Goal: Task Accomplishment & Management: Use online tool/utility

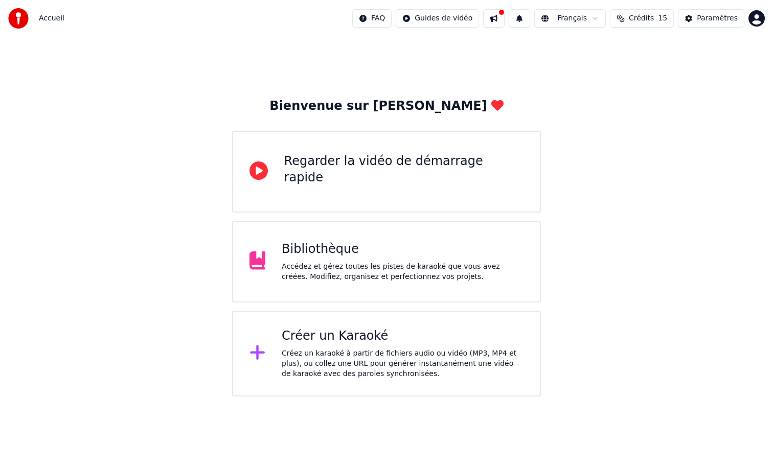
click at [350, 361] on div "Créez un karaoké à partir de fichiers audio ou vidéo (MP3, MP4 et plus), ou col…" at bounding box center [403, 364] width 242 height 31
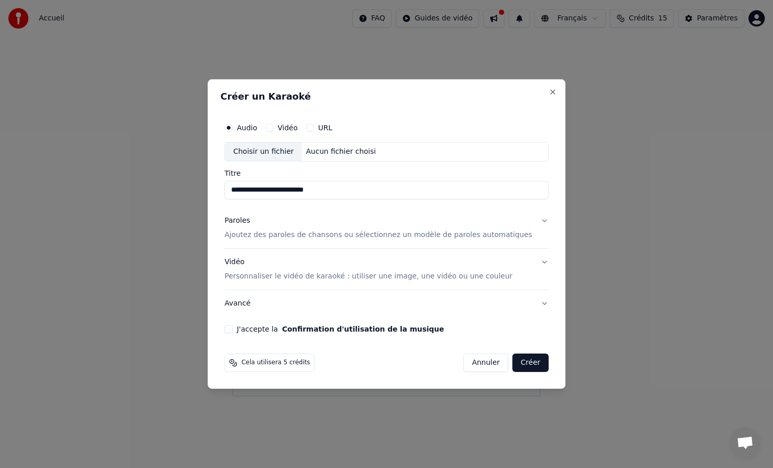
type input "**********"
click at [273, 129] on button "Vidéo" at bounding box center [269, 128] width 8 height 8
click at [233, 128] on button "Audio" at bounding box center [228, 128] width 8 height 8
click at [273, 127] on button "Vidéo" at bounding box center [269, 128] width 8 height 8
click at [266, 191] on input "Titre" at bounding box center [386, 190] width 324 height 18
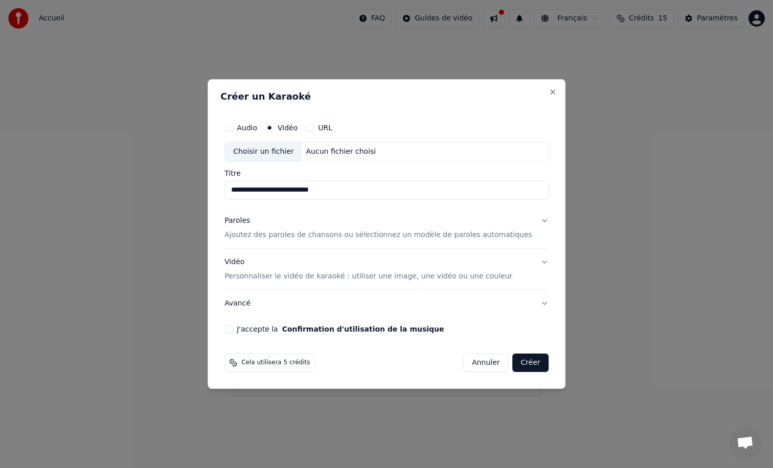
type input "**********"
click at [272, 153] on div "Choisir un fichier" at bounding box center [263, 152] width 77 height 18
click at [233, 127] on button "Audio" at bounding box center [228, 128] width 8 height 8
click at [268, 151] on div "Choisir un fichier" at bounding box center [263, 152] width 77 height 18
type input "**********"
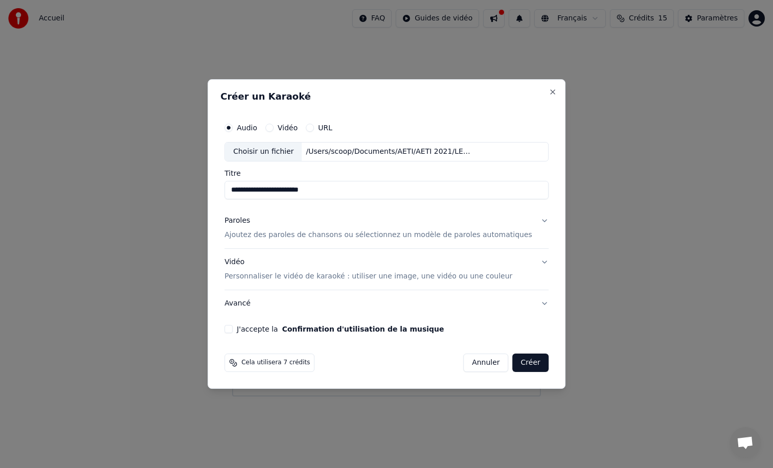
click at [523, 362] on button "Créer" at bounding box center [531, 363] width 36 height 18
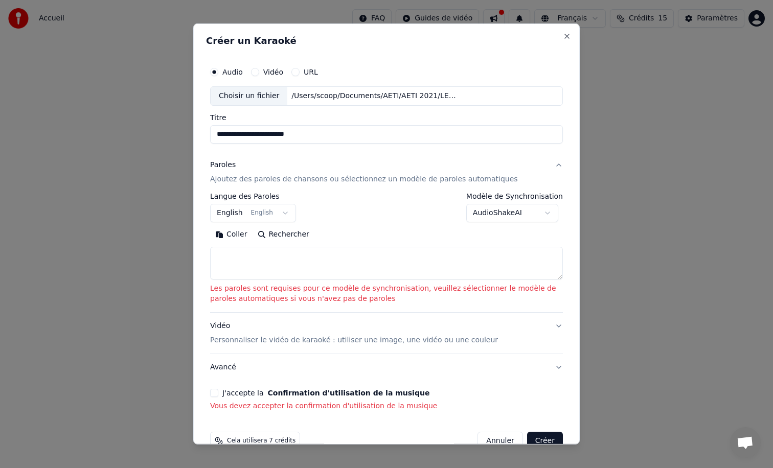
click at [272, 263] on textarea at bounding box center [386, 263] width 353 height 33
click at [276, 235] on button "Rechercher" at bounding box center [284, 234] width 62 height 16
click at [282, 212] on button "English English" at bounding box center [253, 213] width 86 height 18
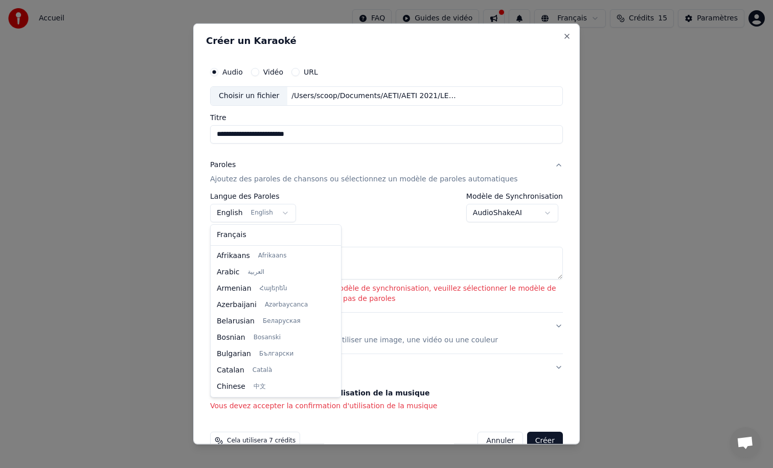
scroll to position [82, 0]
select select "**"
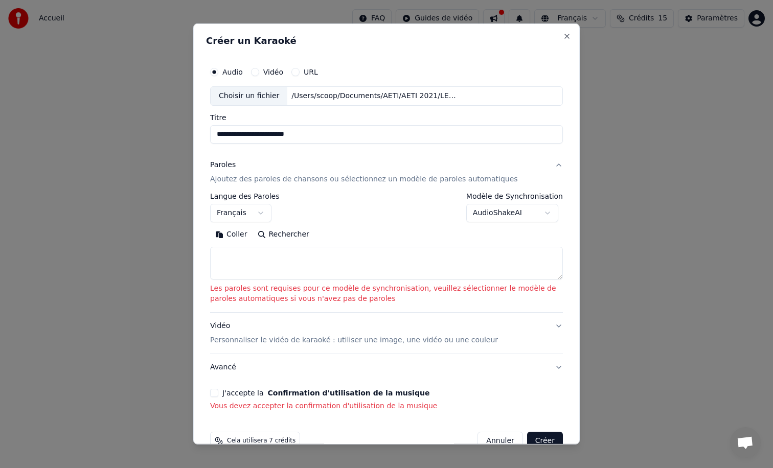
click at [239, 264] on textarea at bounding box center [386, 263] width 353 height 33
paste textarea "**********"
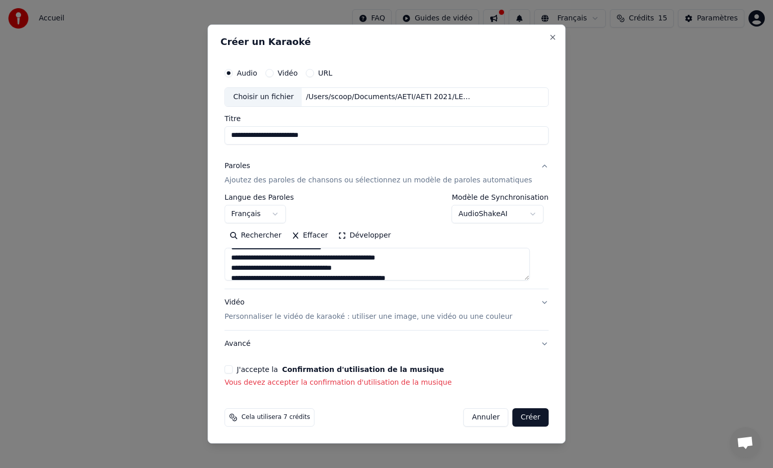
scroll to position [1070, 0]
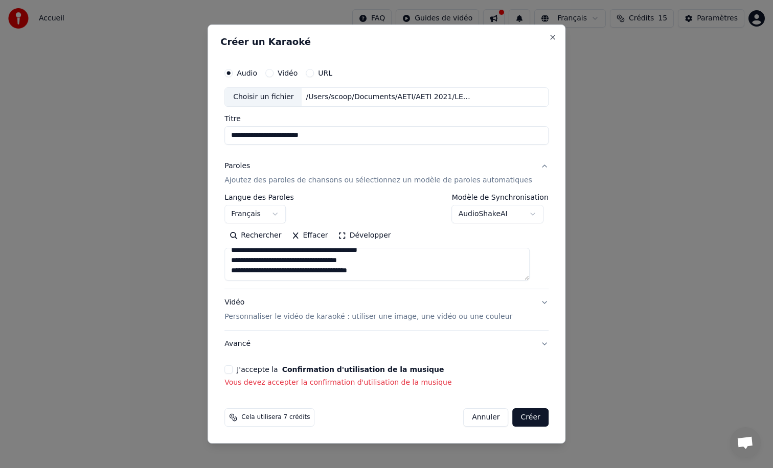
type textarea "**********"
click at [233, 371] on button "J'accepte la Confirmation d'utilisation de la musique" at bounding box center [228, 369] width 8 height 8
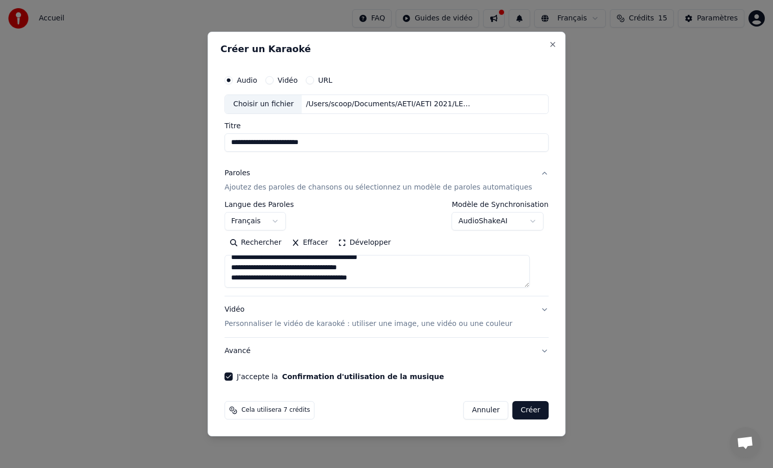
click at [521, 409] on button "Créer" at bounding box center [531, 410] width 36 height 18
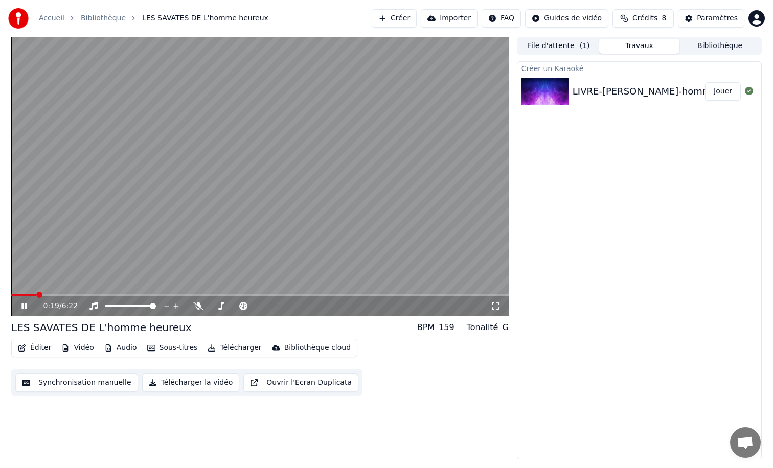
drag, startPoint x: 310, startPoint y: 2, endPoint x: 348, endPoint y: 101, distance: 105.7
click at [348, 101] on div "Accueil Bibliothèque LES SAVATES DE L'homme heureux Créer Importer FAQ Guides d…" at bounding box center [386, 234] width 773 height 468
click at [23, 308] on icon at bounding box center [23, 306] width 5 height 6
click at [591, 89] on div "LIVRE-[PERSON_NAME]-homme heureux" at bounding box center [664, 91] width 185 height 14
click at [715, 90] on button "Jouer" at bounding box center [723, 91] width 36 height 18
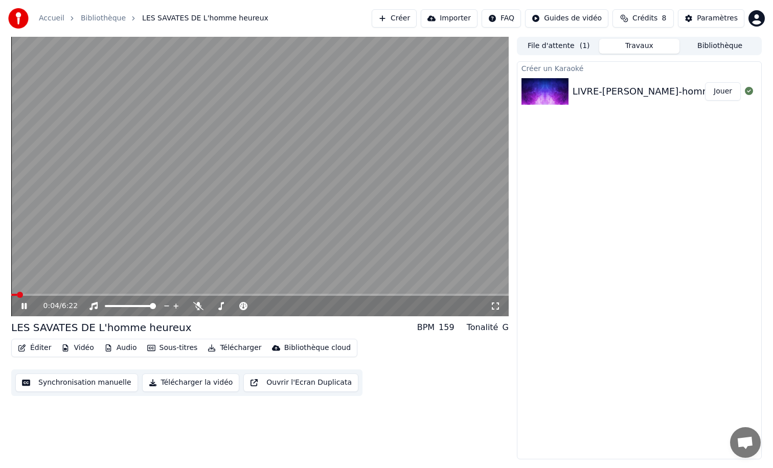
click at [78, 326] on div "LES SAVATES DE L'homme heureux" at bounding box center [101, 327] width 180 height 14
click at [238, 305] on span at bounding box center [238, 306] width 6 height 6
click at [255, 307] on span at bounding box center [258, 306] width 6 height 6
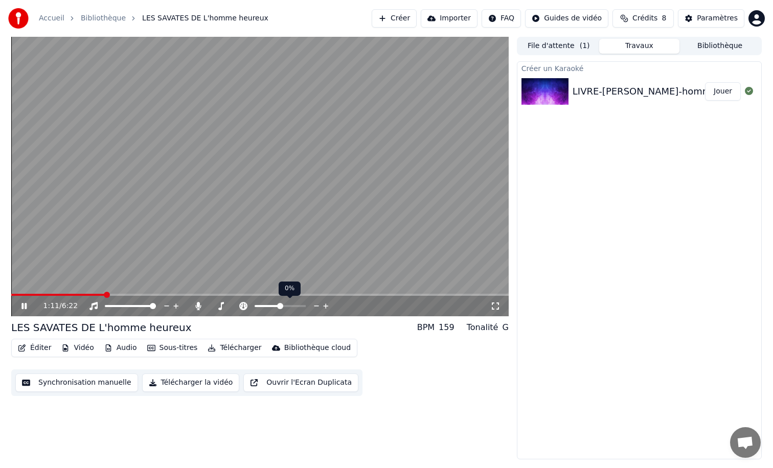
click at [280, 307] on span at bounding box center [280, 306] width 6 height 6
click at [26, 308] on icon at bounding box center [23, 306] width 5 height 6
click at [590, 216] on div "Créer un Karaoké LIVRE-[PERSON_NAME]-homme heureux Jouer" at bounding box center [639, 260] width 245 height 398
click at [71, 347] on button "Vidéo" at bounding box center [77, 348] width 40 height 14
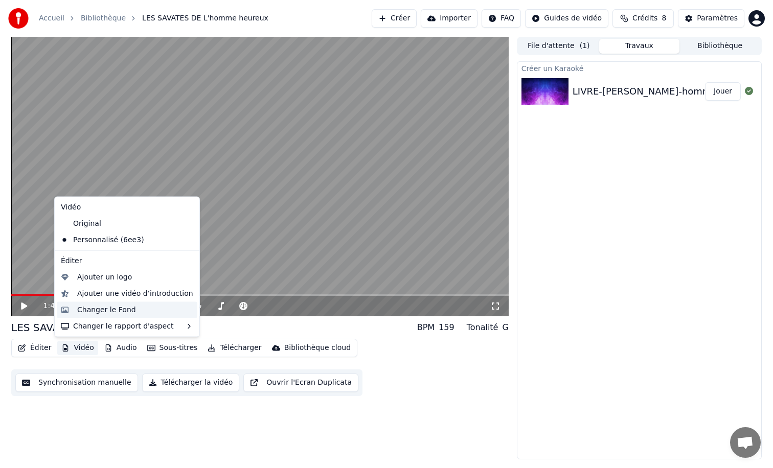
click at [94, 312] on div "Changer le Fond" at bounding box center [106, 310] width 59 height 10
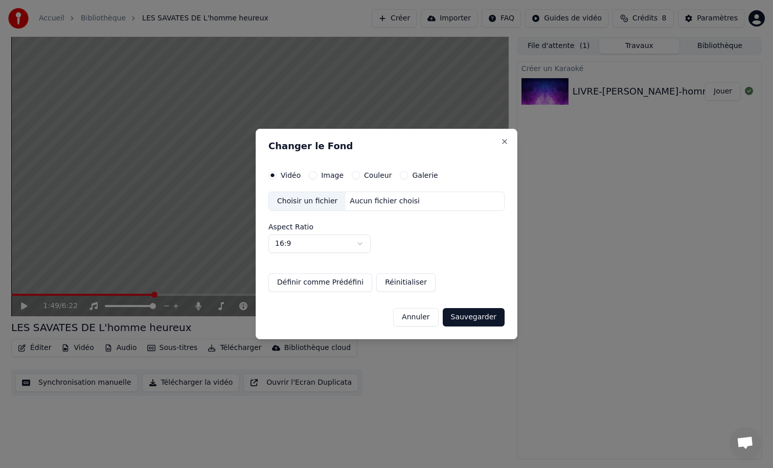
click at [354, 175] on button "Couleur" at bounding box center [356, 175] width 8 height 8
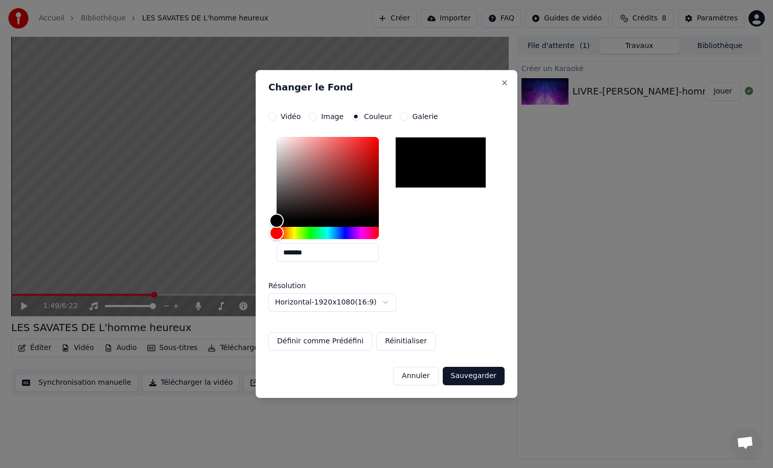
click at [431, 164] on div at bounding box center [440, 162] width 91 height 51
click at [462, 374] on button "Sauvegarder" at bounding box center [474, 376] width 62 height 18
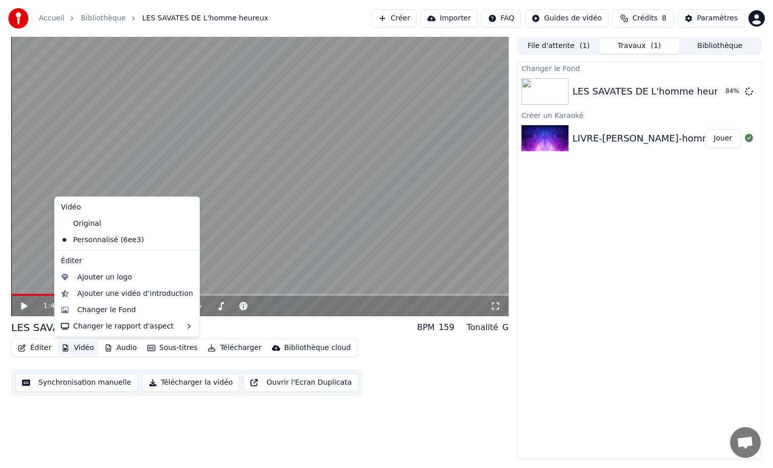
click at [75, 347] on button "Vidéo" at bounding box center [77, 348] width 40 height 14
click at [116, 241] on div "Personnalisé (6ee3)" at bounding box center [119, 240] width 125 height 16
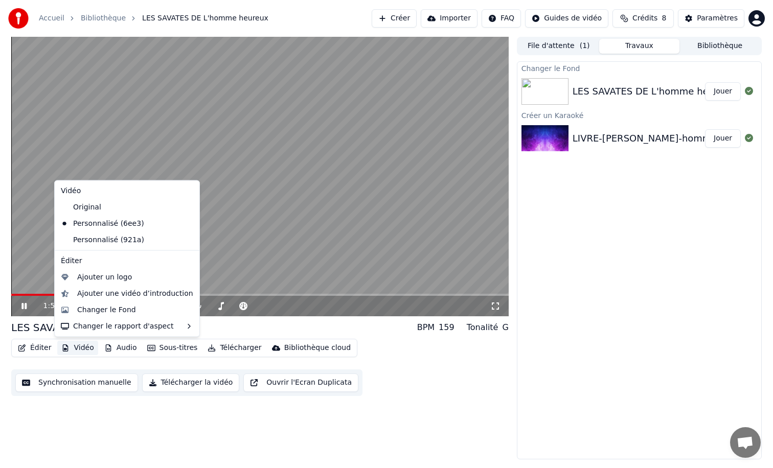
click at [77, 351] on button "Vidéo" at bounding box center [77, 348] width 40 height 14
click at [106, 205] on div "Original" at bounding box center [119, 207] width 125 height 16
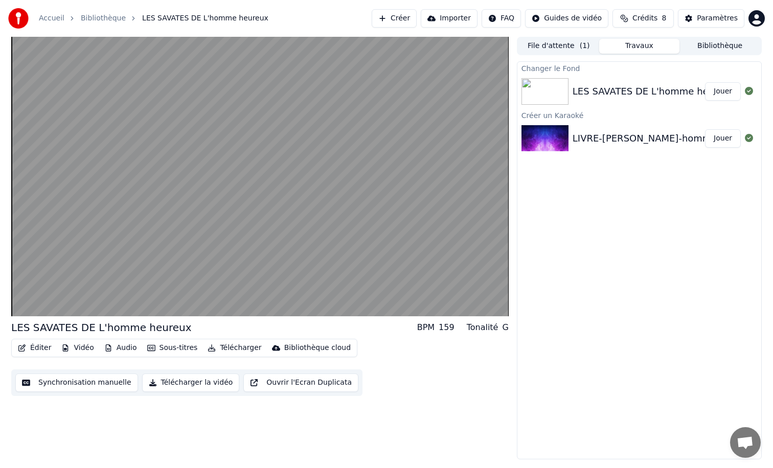
click at [201, 385] on button "Télécharger la vidéo" at bounding box center [191, 383] width 98 height 18
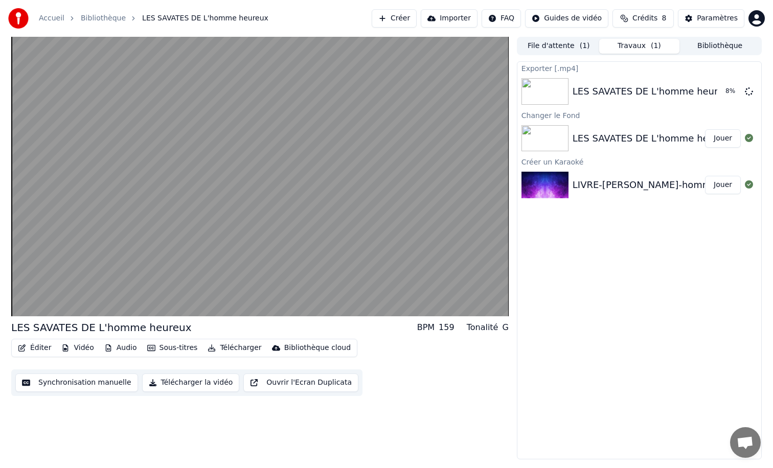
click at [386, 402] on div "LES SAVATES DE L'homme heureux BPM 159 Tonalité G Éditer Vidéo Audio Sous-titre…" at bounding box center [259, 248] width 497 height 423
click at [228, 348] on button "Télécharger" at bounding box center [234, 348] width 62 height 14
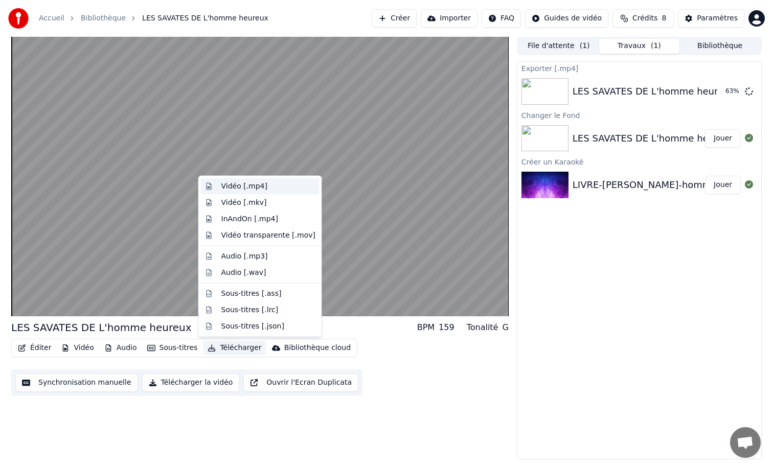
click at [261, 187] on div "Vidéo [.mp4]" at bounding box center [244, 186] width 46 height 10
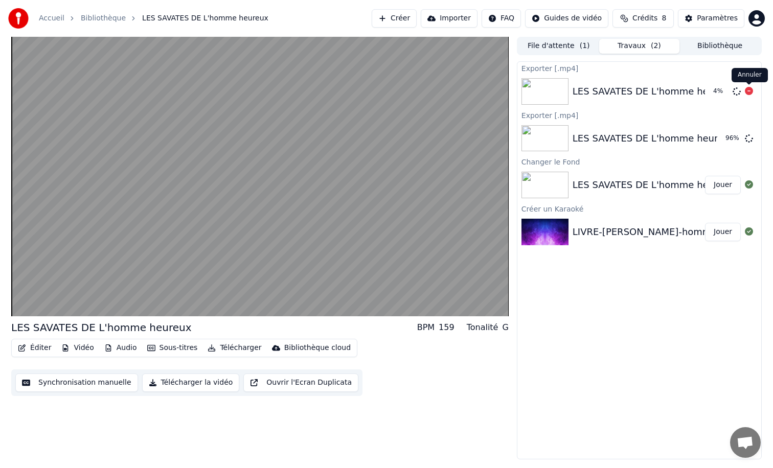
click at [749, 91] on icon at bounding box center [749, 91] width 8 height 8
click at [719, 142] on button "Afficher" at bounding box center [718, 138] width 45 height 18
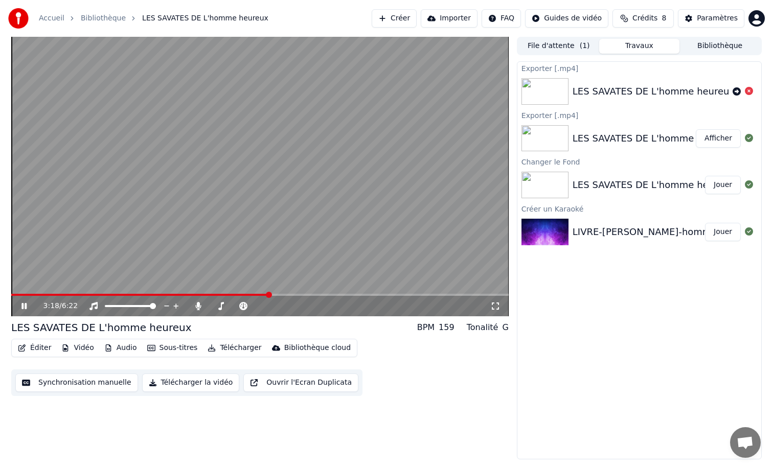
drag, startPoint x: 76, startPoint y: 42, endPoint x: 172, endPoint y: 44, distance: 96.1
click at [173, 44] on video at bounding box center [259, 177] width 497 height 280
